Goal: Information Seeking & Learning: Learn about a topic

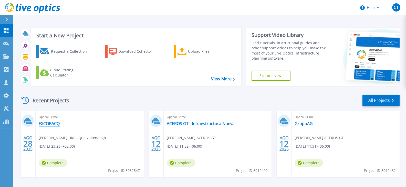
click at [56, 124] on link "EXCOBACQ" at bounding box center [49, 123] width 21 height 5
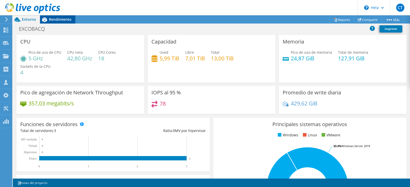
click at [66, 19] on span "Rendimiento" at bounding box center [60, 19] width 23 height 5
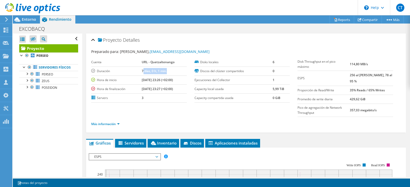
drag, startPoint x: 138, startPoint y: 71, endPoint x: 168, endPoint y: 73, distance: 29.8
click at [168, 73] on td "7 días, 0 h, 1 min." at bounding box center [164, 71] width 45 height 9
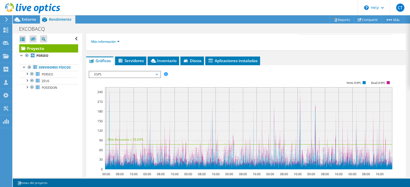
scroll to position [77, 0]
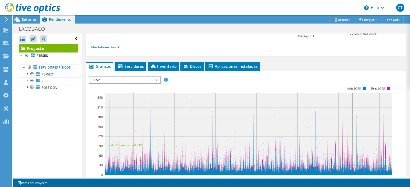
click at [157, 77] on span "ESPS" at bounding box center [125, 80] width 66 height 6
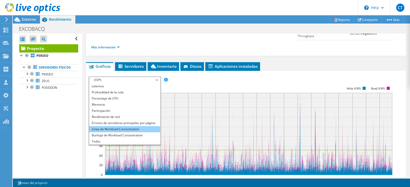
scroll to position [102, 0]
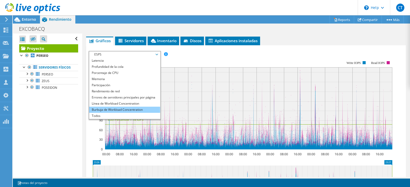
click at [139, 107] on li "Burbuja de Workload Concentration" at bounding box center [124, 110] width 71 height 6
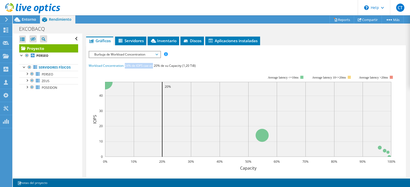
drag, startPoint x: 126, startPoint y: 61, endPoint x: 153, endPoint y: 63, distance: 27.2
click at [153, 64] on span "24% de IOPS cae en 20% de su Capacity (1,20 TiB)" at bounding box center [160, 66] width 71 height 4
click at [162, 64] on div "Workload Concentration: 24% de IOPS cae en 20% de su Capacity (1,20 TiB)" at bounding box center [246, 66] width 315 height 6
click at [154, 39] on icon at bounding box center [153, 41] width 5 height 4
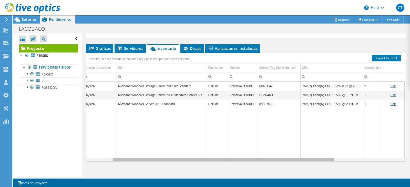
scroll to position [0, 0]
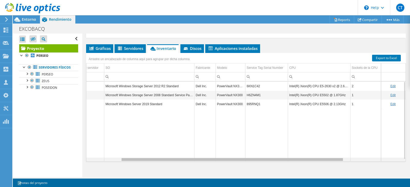
drag, startPoint x: 288, startPoint y: 156, endPoint x: 328, endPoint y: 156, distance: 39.2
click at [328, 156] on body "CT Asociado de canal [PERSON_NAME] [EMAIL_ADDRESS][DOMAIN_NAME] GQ S.A. My Prof…" at bounding box center [205, 93] width 410 height 187
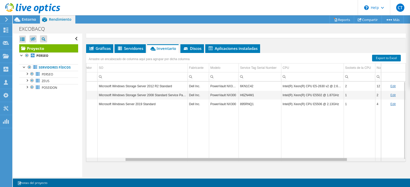
scroll to position [0, 66]
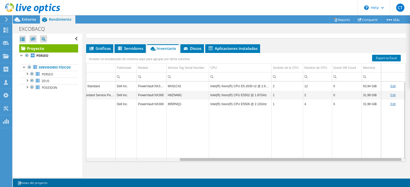
drag, startPoint x: 329, startPoint y: 157, endPoint x: 396, endPoint y: 153, distance: 67.2
click at [396, 153] on body "CT Asociado de canal [PERSON_NAME] [EMAIL_ADDRESS][DOMAIN_NAME] GQ S.A. My Prof…" at bounding box center [205, 93] width 410 height 187
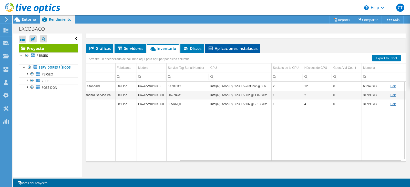
click at [233, 46] on span "Aplicaciones instaladas" at bounding box center [233, 48] width 50 height 5
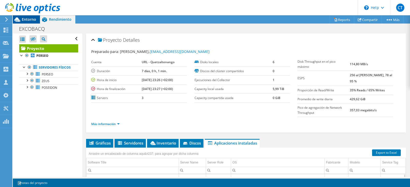
click at [25, 19] on span "Entorno" at bounding box center [29, 19] width 14 height 5
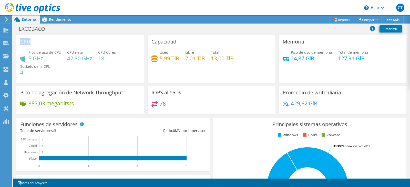
drag, startPoint x: 32, startPoint y: 42, endPoint x: 100, endPoint y: 42, distance: 67.4
click at [21, 41] on div "CPU Pico de uso de CPU 5 GHz CPU [PERSON_NAME] 42,80 GHz CPU Cores 18 Sockets d…" at bounding box center [80, 59] width 128 height 48
drag, startPoint x: 175, startPoint y: 42, endPoint x: 150, endPoint y: 43, distance: 24.6
click at [151, 43] on h3 "Capacidad" at bounding box center [163, 42] width 25 height 6
drag, startPoint x: 303, startPoint y: 43, endPoint x: 281, endPoint y: 43, distance: 22.0
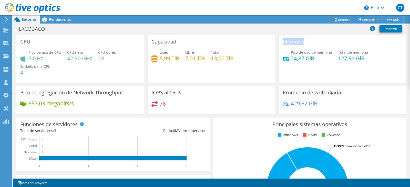
click at [281, 43] on div "Memoria Pico de uso de memoria 24,87 GiB Total de memoria 127,91 GiB" at bounding box center [343, 59] width 128 height 48
click at [86, 72] on div "Pico de uso de CPU 5 GHz CPU [PERSON_NAME] 42,80 GHz CPU Cores 18 Sockets de la…" at bounding box center [80, 65] width 120 height 31
drag, startPoint x: 145, startPoint y: 104, endPoint x: 154, endPoint y: 99, distance: 10.9
click at [148, 95] on div "IOPS al 95 % 78" at bounding box center [212, 100] width 128 height 28
click at [171, 104] on div "78" at bounding box center [211, 106] width 120 height 11
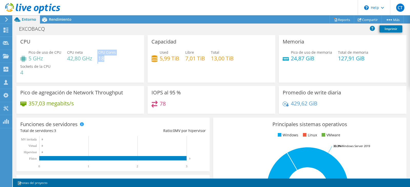
drag, startPoint x: 104, startPoint y: 59, endPoint x: 97, endPoint y: 53, distance: 10.0
click at [97, 53] on div "Pico de uso de CPU 5 GHz CPU [PERSON_NAME] 42,80 GHz CPU Cores 18 Sockets de la…" at bounding box center [80, 65] width 120 height 31
click at [87, 66] on div "Pico de uso de CPU 5 GHz CPU [PERSON_NAME] 42,80 GHz CPU Cores 18 Sockets de la…" at bounding box center [80, 65] width 120 height 31
drag, startPoint x: 26, startPoint y: 73, endPoint x: 21, endPoint y: 71, distance: 5.5
click at [21, 71] on h4 "4" at bounding box center [35, 73] width 30 height 6
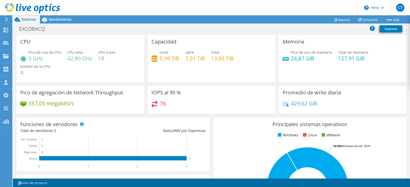
click at [83, 71] on div "Pico de uso de CPU 5 GHz CPU [PERSON_NAME] 42,80 GHz CPU Cores 18 Sockets de la…" at bounding box center [80, 65] width 120 height 31
drag, startPoint x: 30, startPoint y: 58, endPoint x: 43, endPoint y: 57, distance: 12.3
click at [42, 57] on h4 "5 GHz" at bounding box center [44, 59] width 33 height 6
click at [46, 60] on h4 "5 GHz" at bounding box center [44, 59] width 33 height 6
drag, startPoint x: 43, startPoint y: 60, endPoint x: 26, endPoint y: 60, distance: 17.2
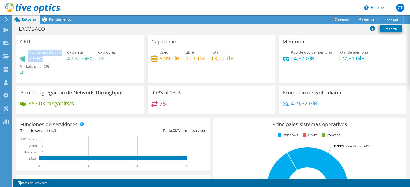
click at [26, 60] on div "Pico de uso de CPU 5 GHz" at bounding box center [40, 56] width 41 height 12
click at [160, 73] on div "Capacidad Used 5,99 TiB Libre 7,01 TiB Total 13,00 TiB" at bounding box center [212, 59] width 128 height 48
click at [166, 80] on div "Capacidad Used 5,99 TiB Libre 7,01 TiB Total 13,00 TiB" at bounding box center [212, 59] width 128 height 48
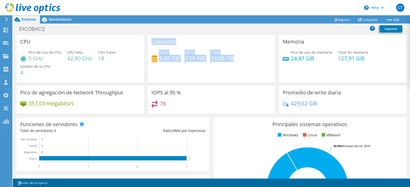
drag, startPoint x: 150, startPoint y: 40, endPoint x: 244, endPoint y: 58, distance: 95.3
click at [243, 58] on div "Capacidad Used 5,99 TiB Libre 7,01 TiB Total 13,00 TiB" at bounding box center [212, 59] width 128 height 48
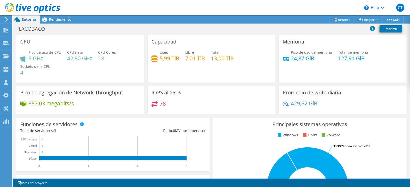
click at [243, 67] on div "Capacidad Used 5,99 TiB Libre 7,01 TiB Total 13,00 TiB" at bounding box center [212, 59] width 128 height 48
click at [199, 66] on div "Used 5,99 TiB Libre 7,01 TiB Total 13,00 TiB" at bounding box center [211, 58] width 120 height 17
click at [317, 69] on div "Memoria Pico de uso de memoria 24,87 GiB Total de memoria 127,91 GiB" at bounding box center [343, 59] width 128 height 48
drag, startPoint x: 333, startPoint y: 59, endPoint x: 364, endPoint y: 58, distance: 31.0
click at [364, 58] on div "Pico de uso de memoria 24,87 GiB Total de memoria 127,91 GiB" at bounding box center [342, 58] width 120 height 17
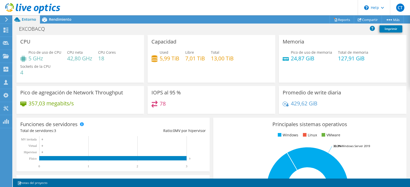
click at [364, 58] on div "Pico de uso de memoria 24,87 GiB Total de memoria 127,91 GiB" at bounding box center [342, 58] width 120 height 17
click at [325, 60] on h4 "24,87 GiB" at bounding box center [311, 59] width 41 height 6
drag, startPoint x: 335, startPoint y: 58, endPoint x: 365, endPoint y: 59, distance: 30.5
click at [365, 59] on div "Pico de uso de memoria 24,87 GiB Total de memoria 127,91 GiB" at bounding box center [342, 58] width 120 height 17
click at [196, 67] on div "Capacidad Used 5,99 TiB Libre 7,01 TiB Total 13,00 TiB" at bounding box center [212, 59] width 128 height 48
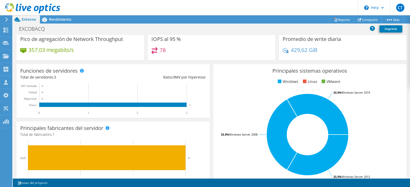
scroll to position [0, 0]
click at [57, 21] on span "Rendimiento" at bounding box center [60, 19] width 23 height 5
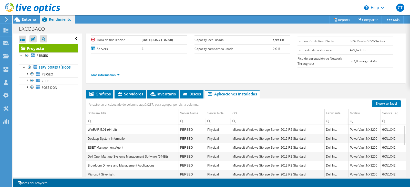
scroll to position [51, 0]
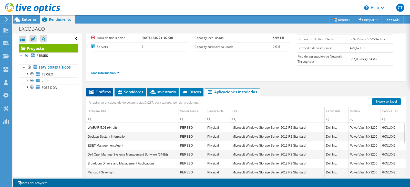
click at [105, 89] on span "Gráficos" at bounding box center [100, 91] width 22 height 5
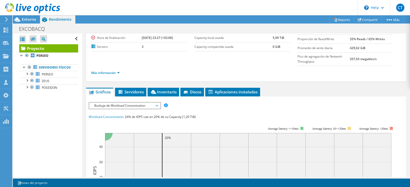
scroll to position [102, 0]
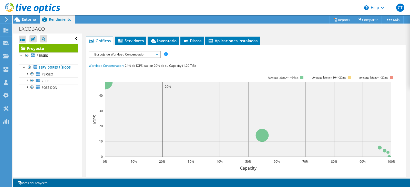
click at [143, 51] on span "Burbuja de Workload Concentration" at bounding box center [125, 54] width 66 height 6
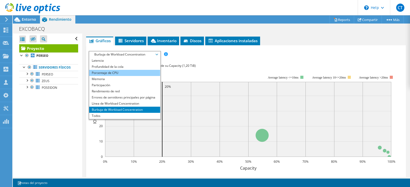
click at [134, 70] on li "Porcentaje de CPU" at bounding box center [124, 73] width 71 height 6
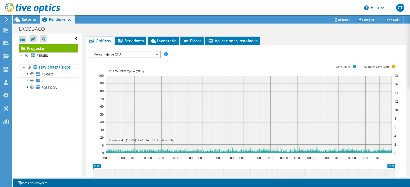
click at [145, 51] on span "Porcentaje de CPU" at bounding box center [125, 54] width 66 height 6
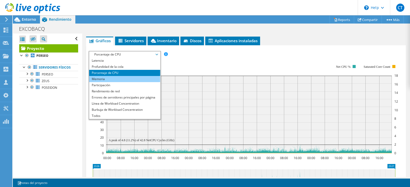
click at [128, 76] on li "Memoria" at bounding box center [124, 79] width 71 height 6
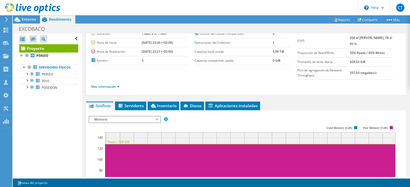
scroll to position [26, 0]
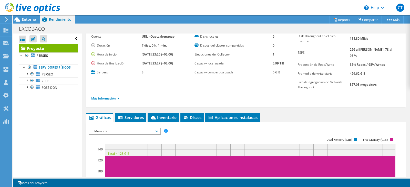
click at [128, 128] on span "Memoria" at bounding box center [125, 131] width 66 height 6
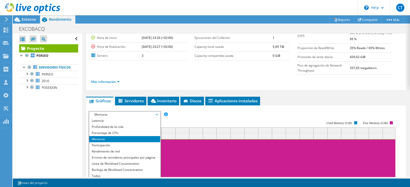
scroll to position [51, 0]
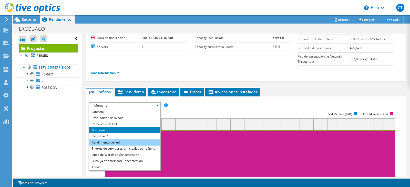
click at [129, 140] on li "Rendimiento de red" at bounding box center [124, 143] width 71 height 6
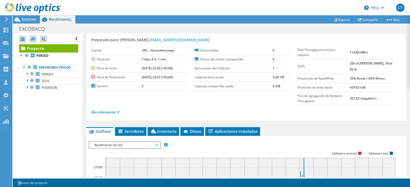
scroll to position [0, 0]
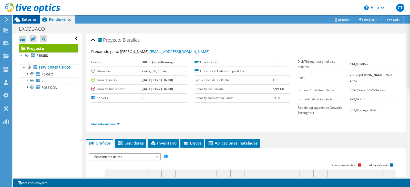
click at [30, 19] on span "Entorno" at bounding box center [29, 19] width 14 height 5
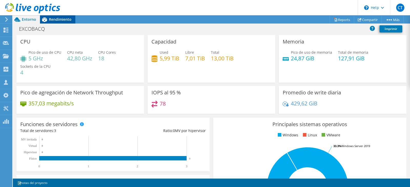
click at [61, 23] on div "Rendimiento" at bounding box center [57, 19] width 35 height 8
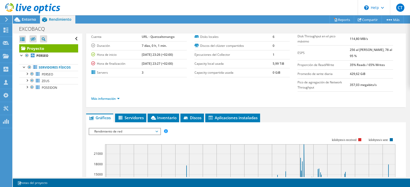
scroll to position [26, 0]
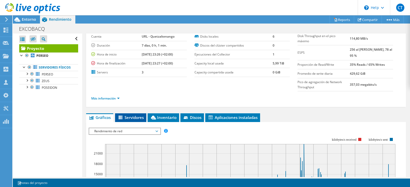
click at [134, 115] on span "Servidores" at bounding box center [131, 117] width 26 height 5
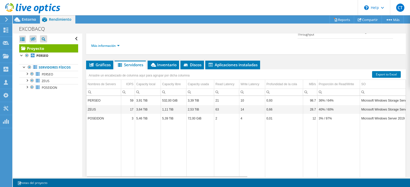
scroll to position [69, 0]
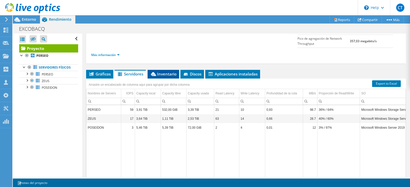
click at [167, 71] on span "Inventario" at bounding box center [163, 73] width 26 height 5
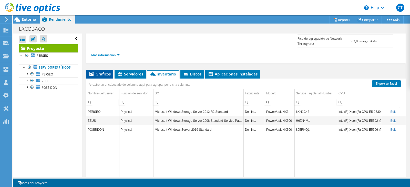
click at [106, 71] on span "Gráficos" at bounding box center [100, 73] width 22 height 5
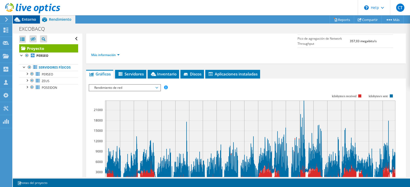
click at [25, 20] on span "Entorno" at bounding box center [29, 19] width 14 height 5
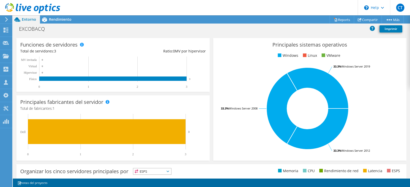
scroll to position [131, 0]
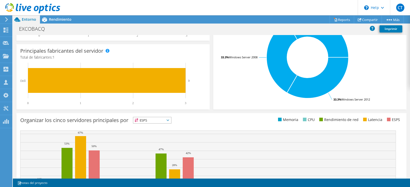
click at [164, 122] on span "ESPS" at bounding box center [152, 120] width 38 height 6
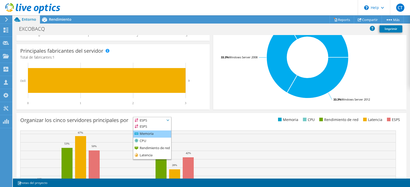
click at [161, 134] on li "Memoria" at bounding box center [152, 134] width 38 height 7
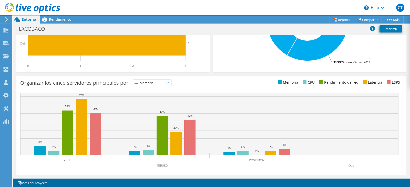
scroll to position [169, 0]
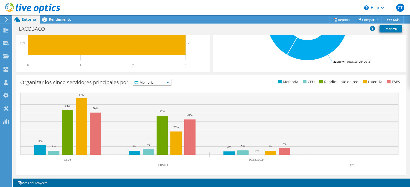
click at [165, 82] on span "Memoria" at bounding box center [149, 82] width 32 height 6
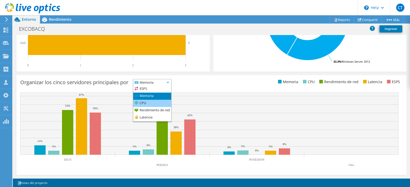
click at [160, 102] on li "CPU" at bounding box center [152, 103] width 38 height 7
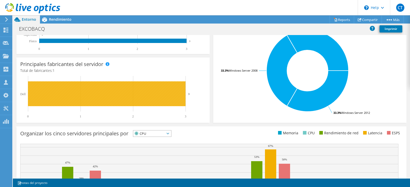
scroll to position [92, 0]
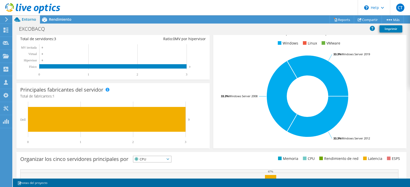
click at [154, 161] on span "CPU" at bounding box center [149, 159] width 32 height 6
click at [169, 159] on icon at bounding box center [167, 160] width 3 height 2
click at [157, 159] on span "CPU" at bounding box center [149, 159] width 32 height 6
click at [169, 159] on icon at bounding box center [167, 160] width 3 height 2
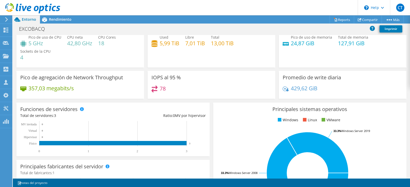
scroll to position [118, 0]
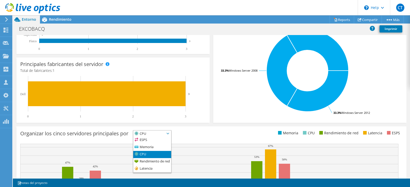
click at [152, 134] on span "CPU" at bounding box center [149, 134] width 32 height 6
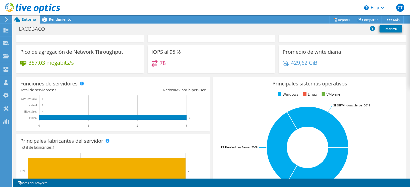
scroll to position [0, 0]
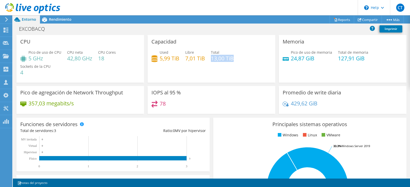
drag, startPoint x: 233, startPoint y: 58, endPoint x: 211, endPoint y: 59, distance: 22.6
click at [211, 59] on div "Used 5,99 TiB Libre 7,01 TiB Total 13,00 TiB" at bounding box center [211, 58] width 120 height 17
drag, startPoint x: 178, startPoint y: 58, endPoint x: 158, endPoint y: 57, distance: 20.0
click at [158, 57] on div "Used 5,99 TiB" at bounding box center [165, 56] width 28 height 12
drag, startPoint x: 210, startPoint y: 58, endPoint x: 232, endPoint y: 58, distance: 21.8
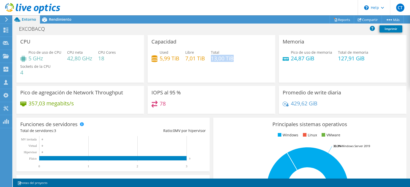
click at [232, 58] on h4 "13,00 TiB" at bounding box center [222, 59] width 23 height 6
drag, startPoint x: 202, startPoint y: 59, endPoint x: 187, endPoint y: 58, distance: 14.9
click at [187, 58] on h4 "7,01 TiB" at bounding box center [195, 59] width 20 height 6
click at [196, 69] on div "Capacidad Used 5,99 TiB Libre 7,01 TiB Total 13,00 TiB" at bounding box center [212, 59] width 128 height 48
click at [212, 58] on h4 "13,00 TiB" at bounding box center [222, 59] width 23 height 6
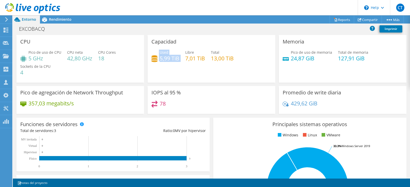
drag, startPoint x: 178, startPoint y: 58, endPoint x: 156, endPoint y: 58, distance: 21.8
click at [156, 58] on div "Used 5,99 TiB Libre 7,01 TiB Total 13,00 TiB" at bounding box center [211, 58] width 120 height 17
click at [182, 64] on div "Used 5,99 TiB Libre 7,01 TiB Total 13,00 TiB" at bounding box center [211, 58] width 120 height 17
click at [185, 60] on h4 "7,01 TiB" at bounding box center [195, 59] width 20 height 6
drag, startPoint x: 183, startPoint y: 58, endPoint x: 203, endPoint y: 59, distance: 20.3
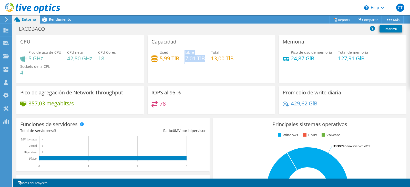
click at [203, 59] on div "Used 5,99 TiB Libre 7,01 TiB Total 13,00 TiB" at bounding box center [211, 58] width 120 height 17
click at [216, 69] on div "Capacidad Used 5,99 TiB Libre 7,01 TiB Total 13,00 TiB" at bounding box center [212, 59] width 128 height 48
click at [333, 60] on div "Pico de uso de memoria 24,87 GiB Total de memoria 127,91 GiB" at bounding box center [342, 58] width 120 height 17
drag, startPoint x: 43, startPoint y: 59, endPoint x: 28, endPoint y: 59, distance: 15.1
click at [28, 59] on div "Pico de uso de CPU 5 GHz" at bounding box center [40, 56] width 41 height 12
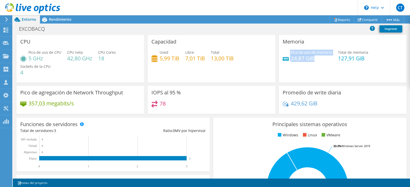
drag, startPoint x: 312, startPoint y: 60, endPoint x: 287, endPoint y: 54, distance: 25.5
click at [287, 54] on div "Pico de uso de memoria 24,87 GiB" at bounding box center [306, 56] width 49 height 12
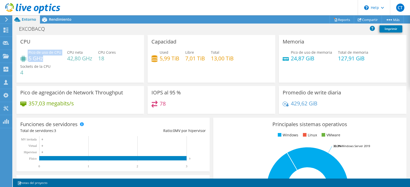
drag, startPoint x: 44, startPoint y: 59, endPoint x: 25, endPoint y: 55, distance: 19.3
click at [25, 55] on div "Pico de uso de CPU 5 GHz" at bounding box center [40, 56] width 41 height 12
click at [311, 59] on h4 "24,87 GiB" at bounding box center [311, 59] width 41 height 6
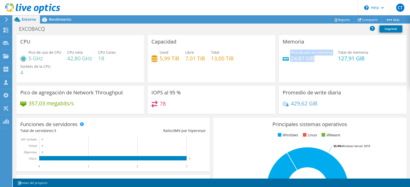
drag, startPoint x: 311, startPoint y: 59, endPoint x: 284, endPoint y: 55, distance: 27.2
click at [284, 55] on div "Pico de uso de memoria 24,87 GiB" at bounding box center [306, 56] width 49 height 12
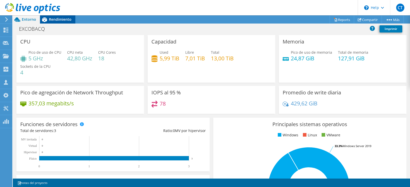
click at [63, 20] on span "Rendimiento" at bounding box center [60, 19] width 23 height 5
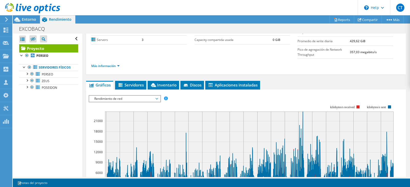
scroll to position [102, 0]
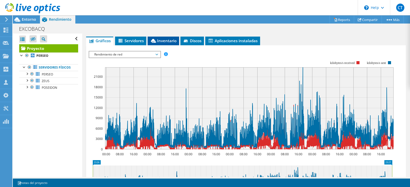
click at [165, 38] on span "Inventario" at bounding box center [163, 40] width 26 height 5
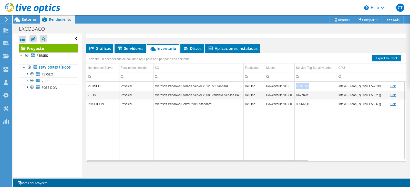
drag, startPoint x: 310, startPoint y: 82, endPoint x: 295, endPoint y: 82, distance: 14.6
click at [295, 82] on td "6KN1C42" at bounding box center [315, 86] width 43 height 9
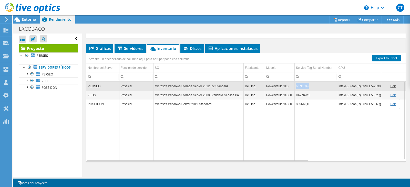
copy td "6KN1C42"
click at [369, 83] on td "Intel(R) Xeon(R) CPU E5-2630 v2 @ 2.60GHz" at bounding box center [368, 86] width 62 height 9
click at [353, 83] on td "Intel(R) Xeon(R) CPU E5-2630 v2 @ 2.60GHz" at bounding box center [368, 86] width 62 height 9
click at [368, 84] on td "Intel(R) Xeon(R) CPU E5-2630 v2 @ 2.60GHz" at bounding box center [368, 86] width 62 height 9
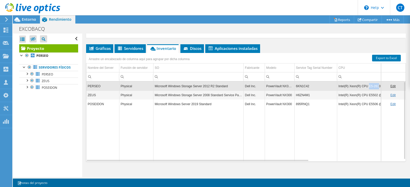
drag, startPoint x: 367, startPoint y: 82, endPoint x: 376, endPoint y: 83, distance: 10.0
click at [376, 83] on td "Intel(R) Xeon(R) CPU E5-2630 v2 @ 2.60GHz" at bounding box center [368, 86] width 62 height 9
click at [193, 64] on td "SO" at bounding box center [198, 68] width 90 height 9
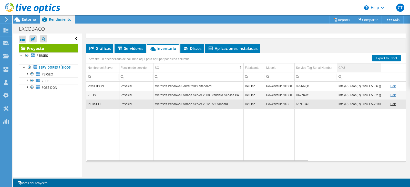
click at [349, 64] on td "CPU" at bounding box center [368, 68] width 62 height 9
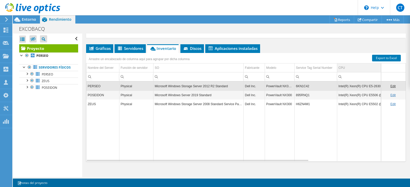
click at [349, 64] on td "CPU" at bounding box center [368, 68] width 62 height 9
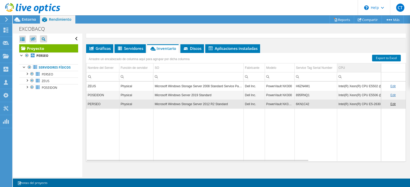
click at [349, 64] on td "CPU" at bounding box center [368, 68] width 62 height 9
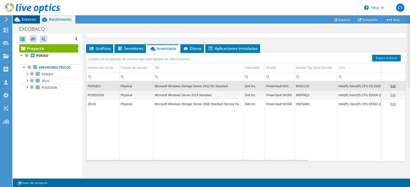
click at [32, 22] on div "Entorno" at bounding box center [26, 19] width 27 height 8
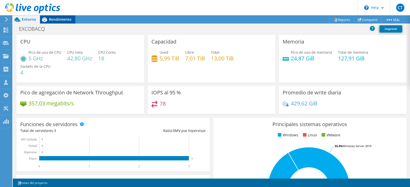
click at [52, 23] on div "Rendimiento" at bounding box center [57, 19] width 35 height 8
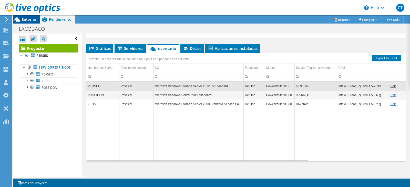
click at [24, 18] on span "Entorno" at bounding box center [29, 19] width 14 height 5
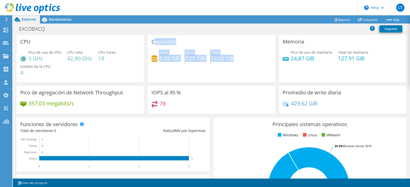
drag, startPoint x: 235, startPoint y: 59, endPoint x: 153, endPoint y: 41, distance: 83.4
click at [153, 41] on div "Capacidad Used 5,99 TiB Libre 7,01 TiB Total 13,00 TiB" at bounding box center [212, 59] width 128 height 48
click at [179, 60] on div "Used 5,99 TiB Libre 7,01 TiB Total 13,00 TiB" at bounding box center [211, 58] width 120 height 17
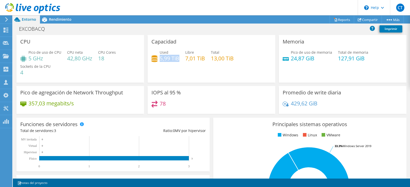
drag, startPoint x: 176, startPoint y: 59, endPoint x: 159, endPoint y: 59, distance: 17.2
click at [160, 59] on h4 "5,99 TiB" at bounding box center [170, 59] width 20 height 6
